Goal: Task Accomplishment & Management: Manage account settings

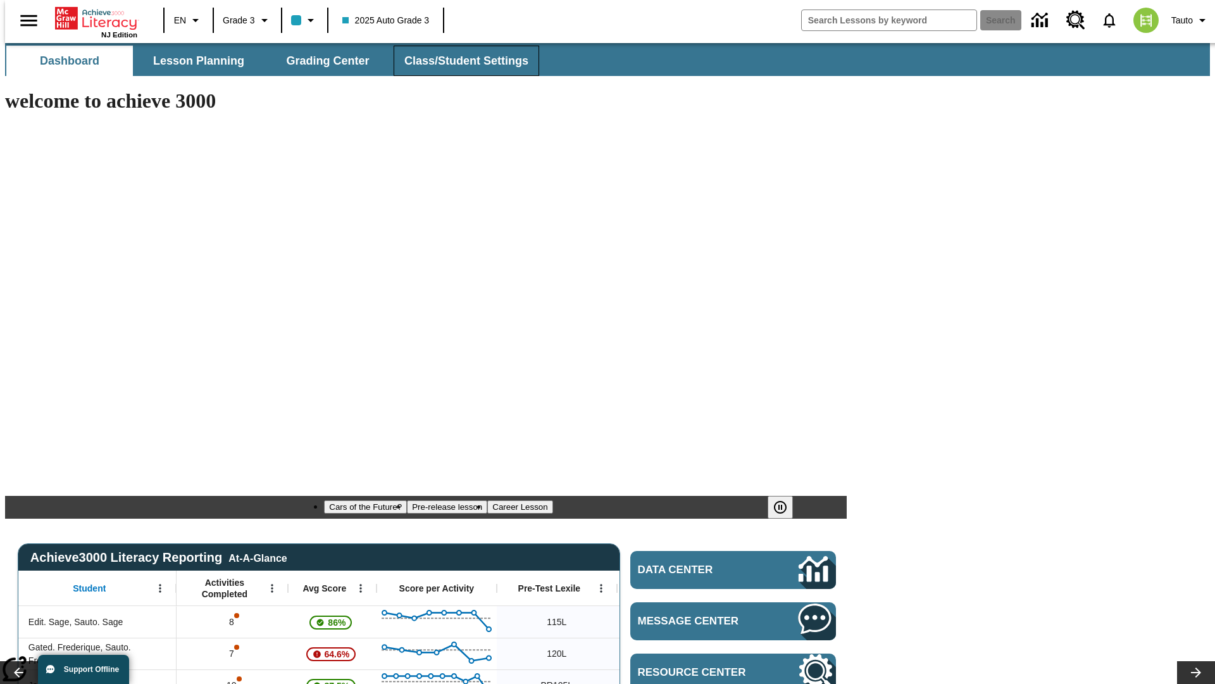
click at [460, 61] on span "Class/Student Settings" at bounding box center [466, 61] width 124 height 15
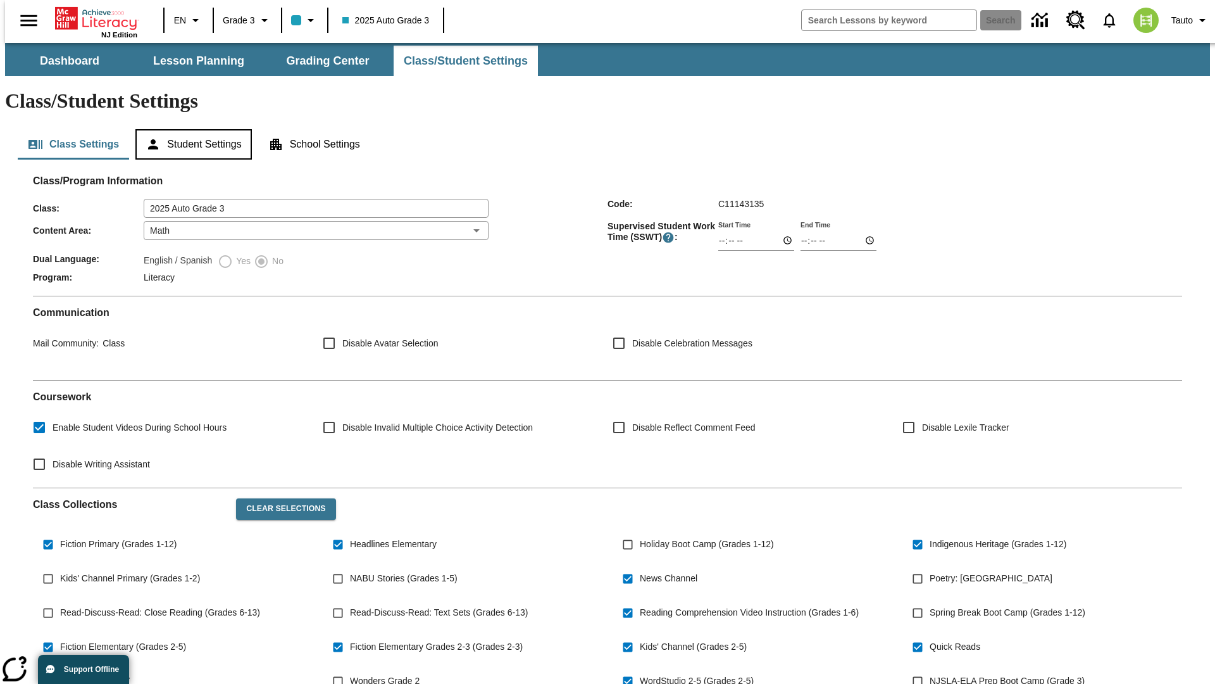
click at [191, 129] on button "Student Settings" at bounding box center [193, 144] width 116 height 30
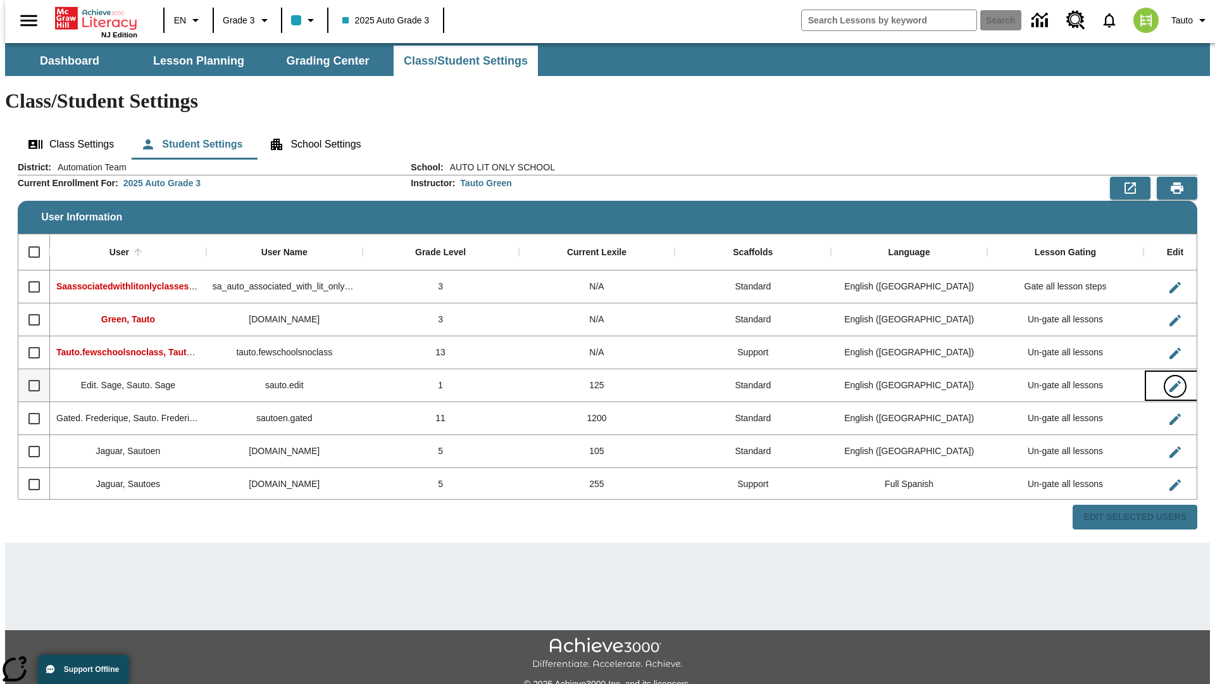
click at [1170, 380] on icon "Edit User" at bounding box center [1175, 385] width 11 height 11
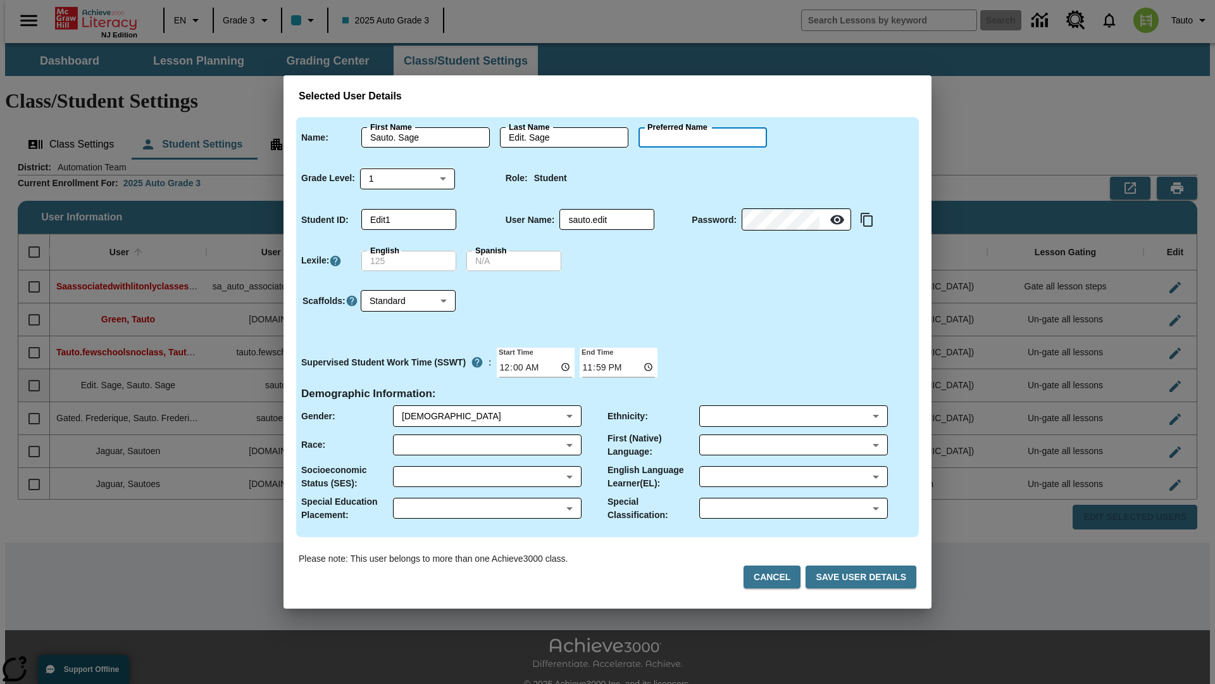
type input "Jeremie"
click at [777, 577] on button "Cancel" at bounding box center [772, 576] width 57 height 23
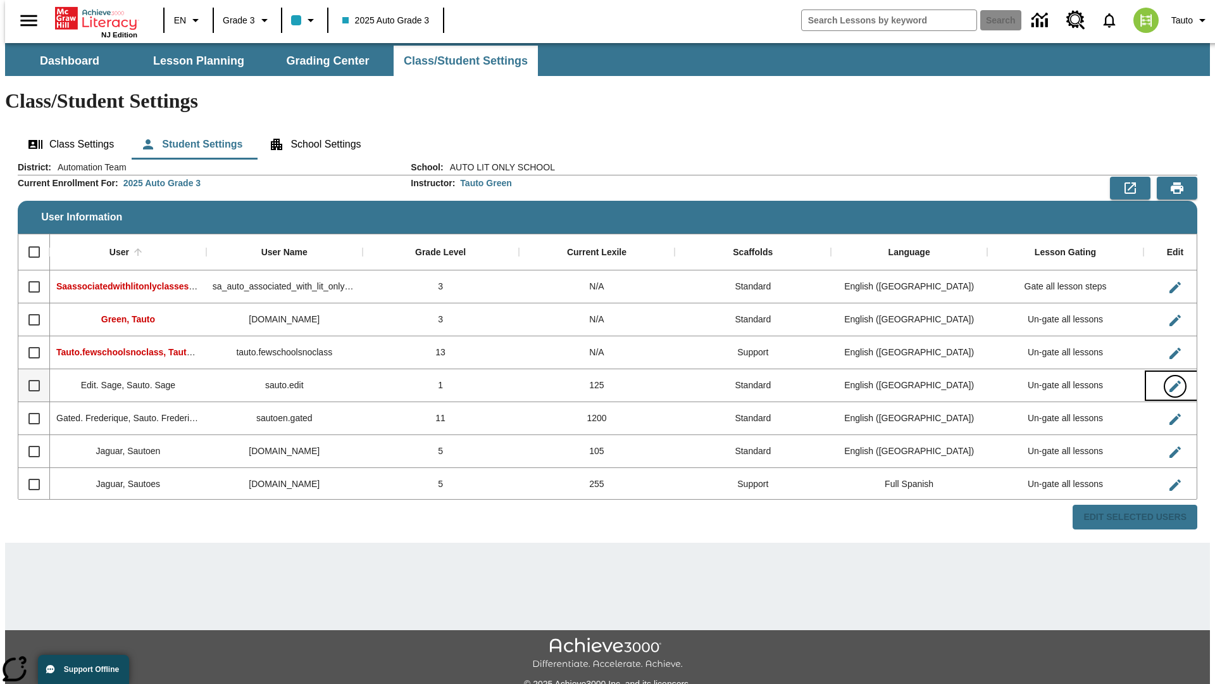
click at [1170, 380] on icon "Edit User" at bounding box center [1175, 385] width 11 height 11
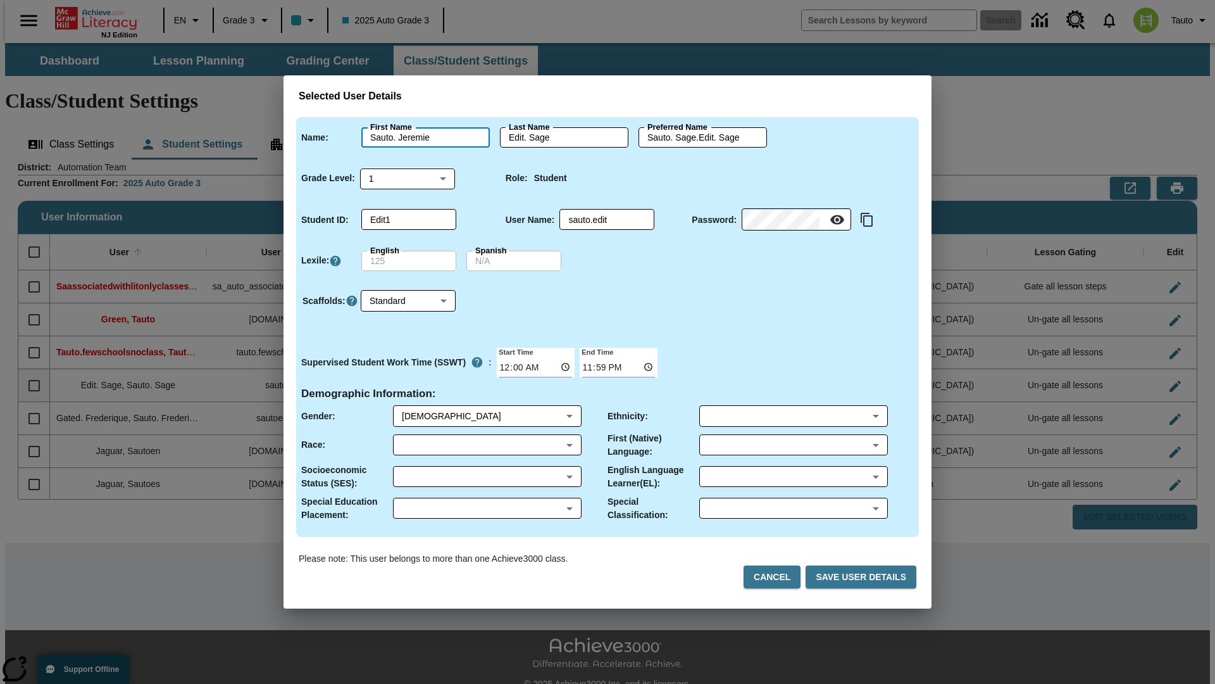
type input "Sauto. Jeremie"
type input "Edit. Jeremie"
type input "Sauto. Jeremie.Edit. Jeremie"
click at [408, 178] on body "Skip to main content NJ Edition EN Grade 3 2025 Auto Grade 3 Search 0 Tauto Das…" at bounding box center [607, 377] width 1205 height 668
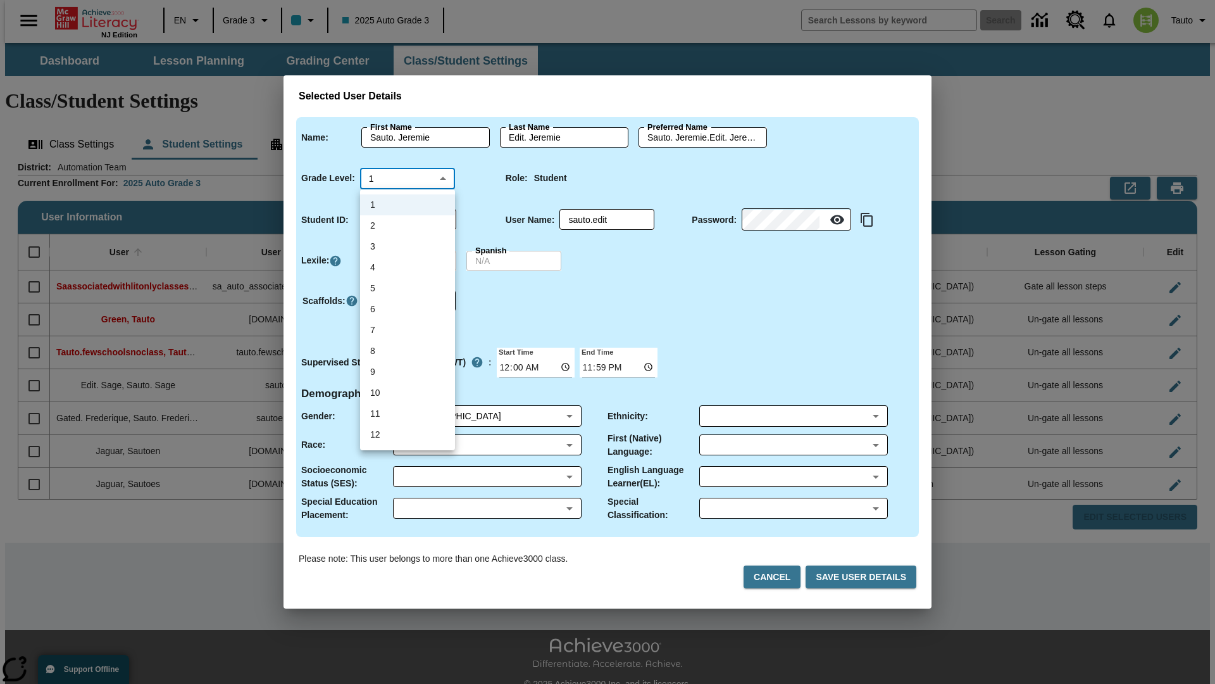
click at [408, 204] on li "1" at bounding box center [407, 204] width 95 height 21
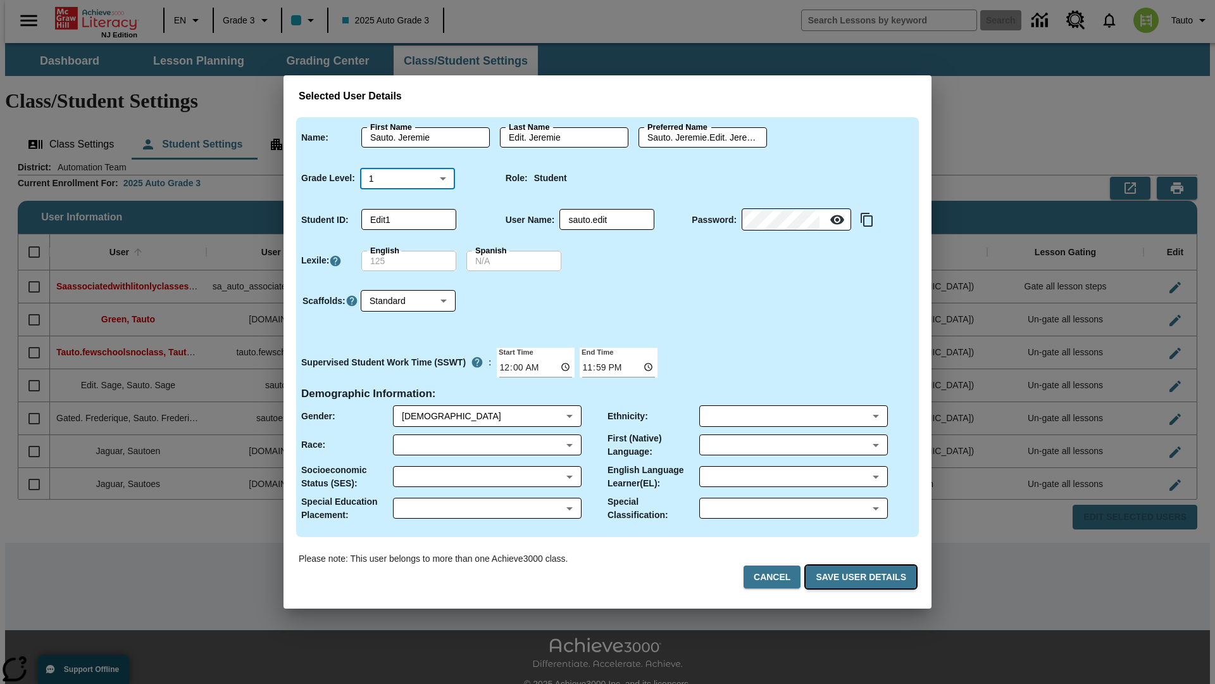
click at [863, 577] on button "Save User Details" at bounding box center [861, 576] width 111 height 23
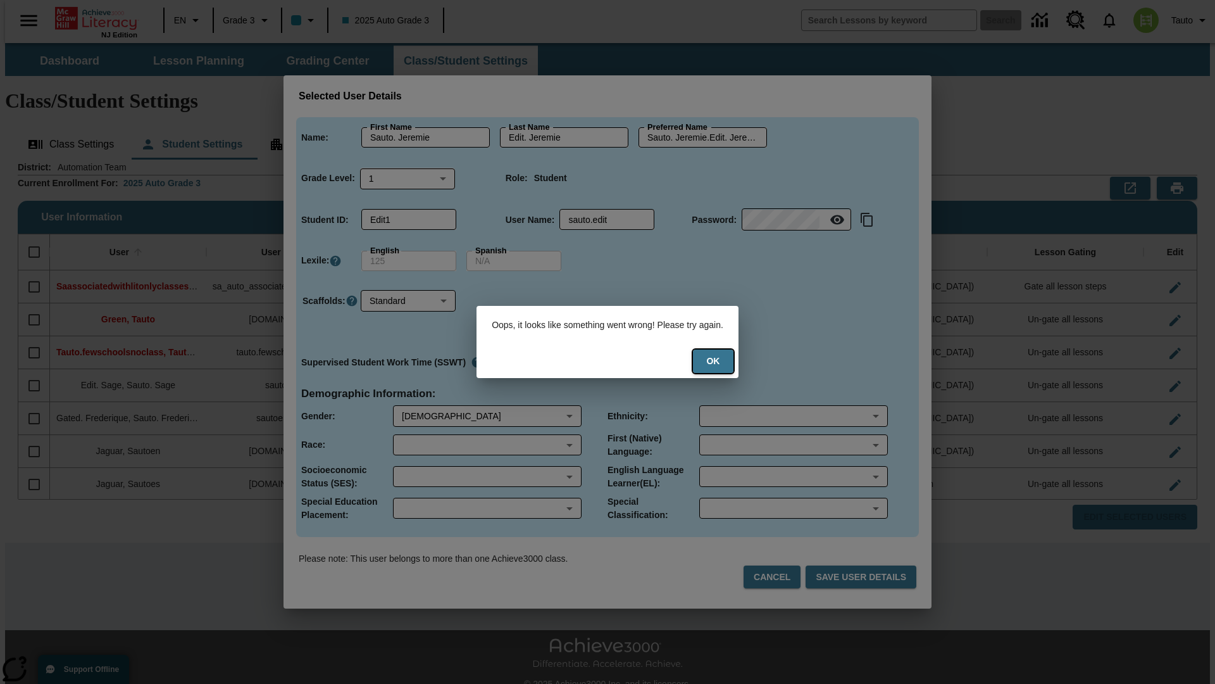
click at [722, 361] on button "Ok" at bounding box center [713, 360] width 41 height 23
